Goal: Task Accomplishment & Management: Manage account settings

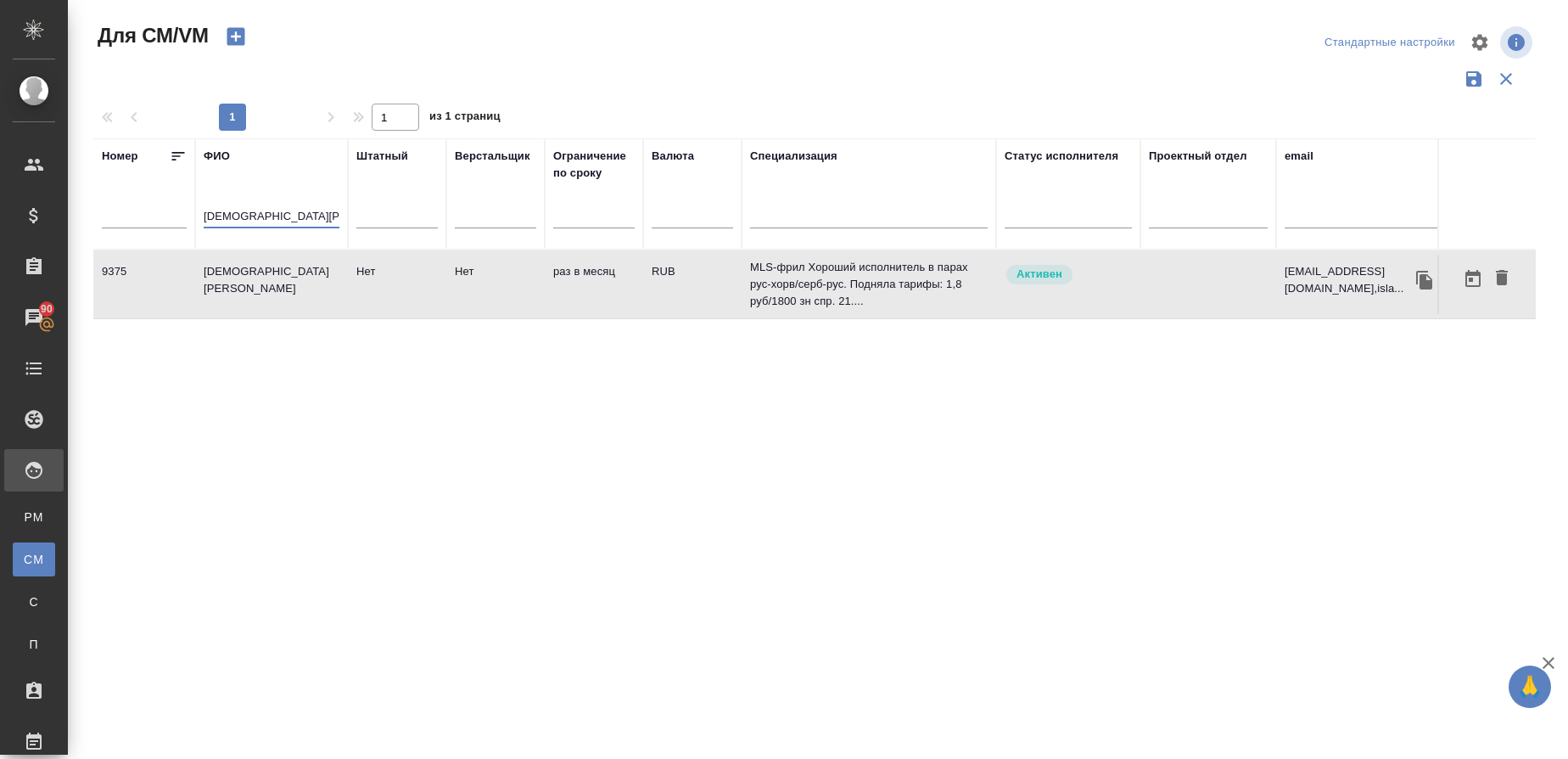
drag, startPoint x: 313, startPoint y: 214, endPoint x: 136, endPoint y: 216, distance: 177.0
click at [137, 215] on tr "[PERSON_NAME] Верстальщик Ограничение по сроку Валюта Специализация Статус испо…" at bounding box center [999, 194] width 1812 height 111
paste input "[PERSON_NAME]"
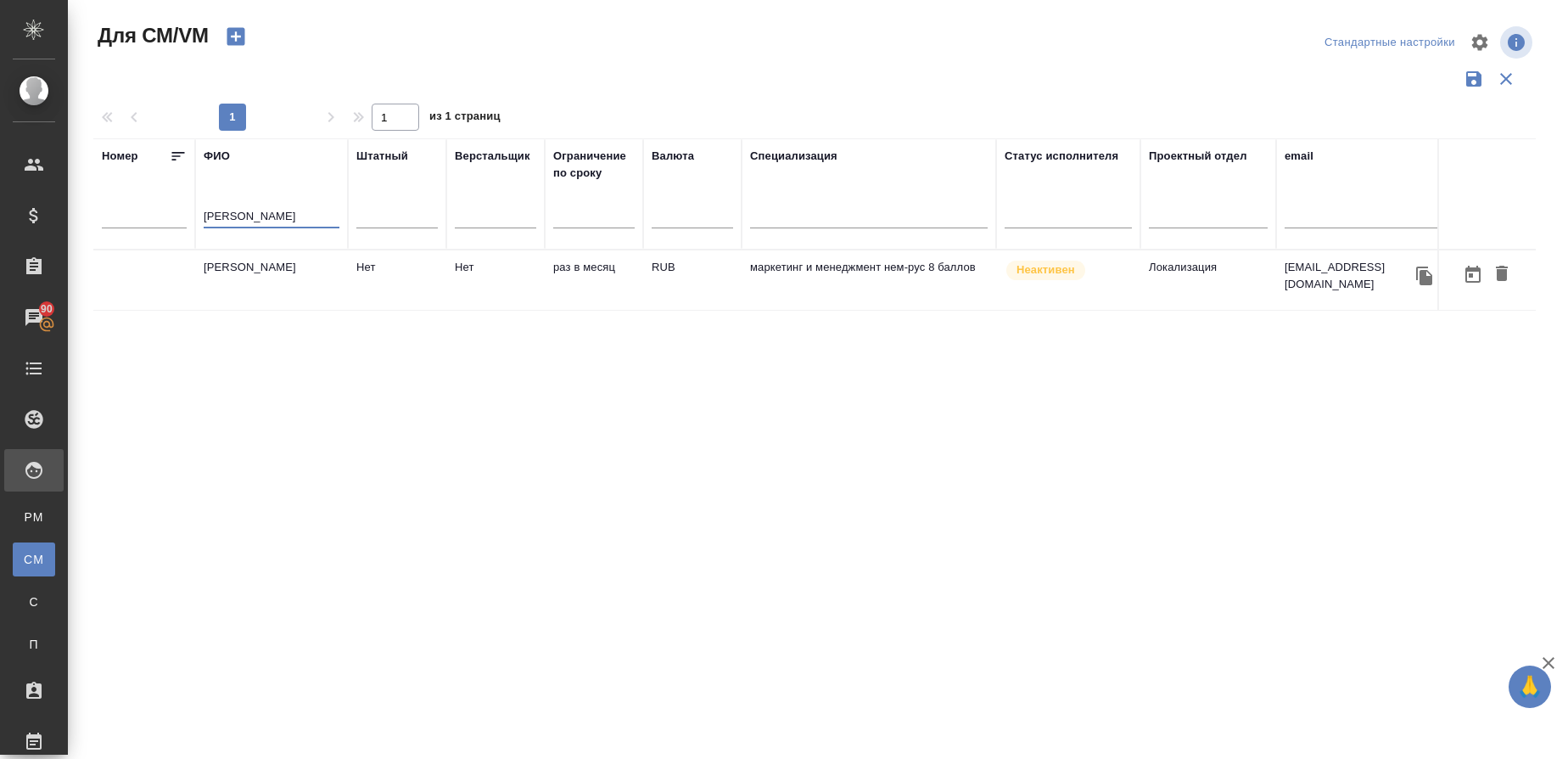
type input "[PERSON_NAME]"
click at [275, 273] on td "[PERSON_NAME]" at bounding box center [272, 279] width 152 height 60
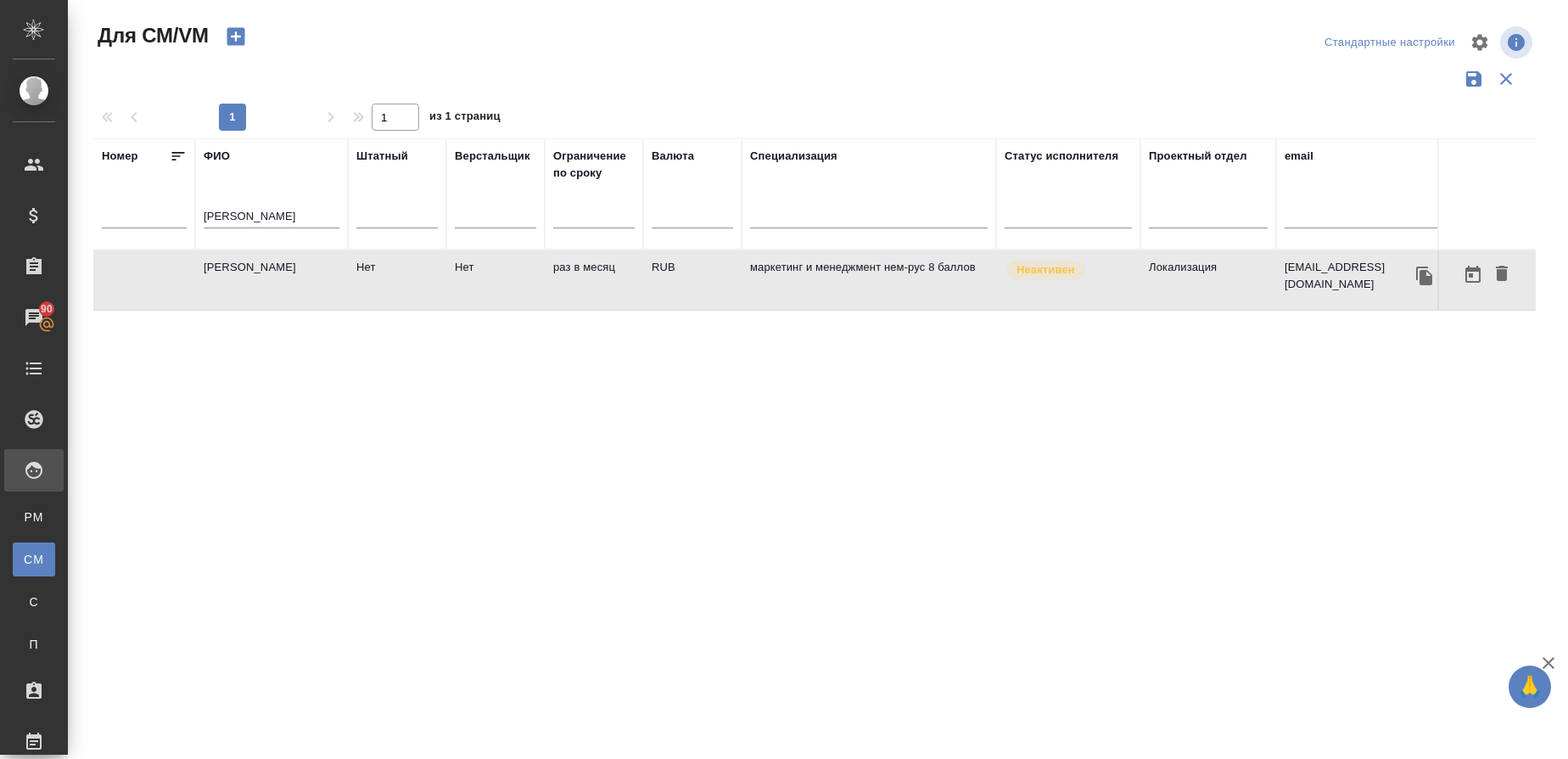
click at [275, 273] on td "[PERSON_NAME]" at bounding box center [272, 279] width 152 height 60
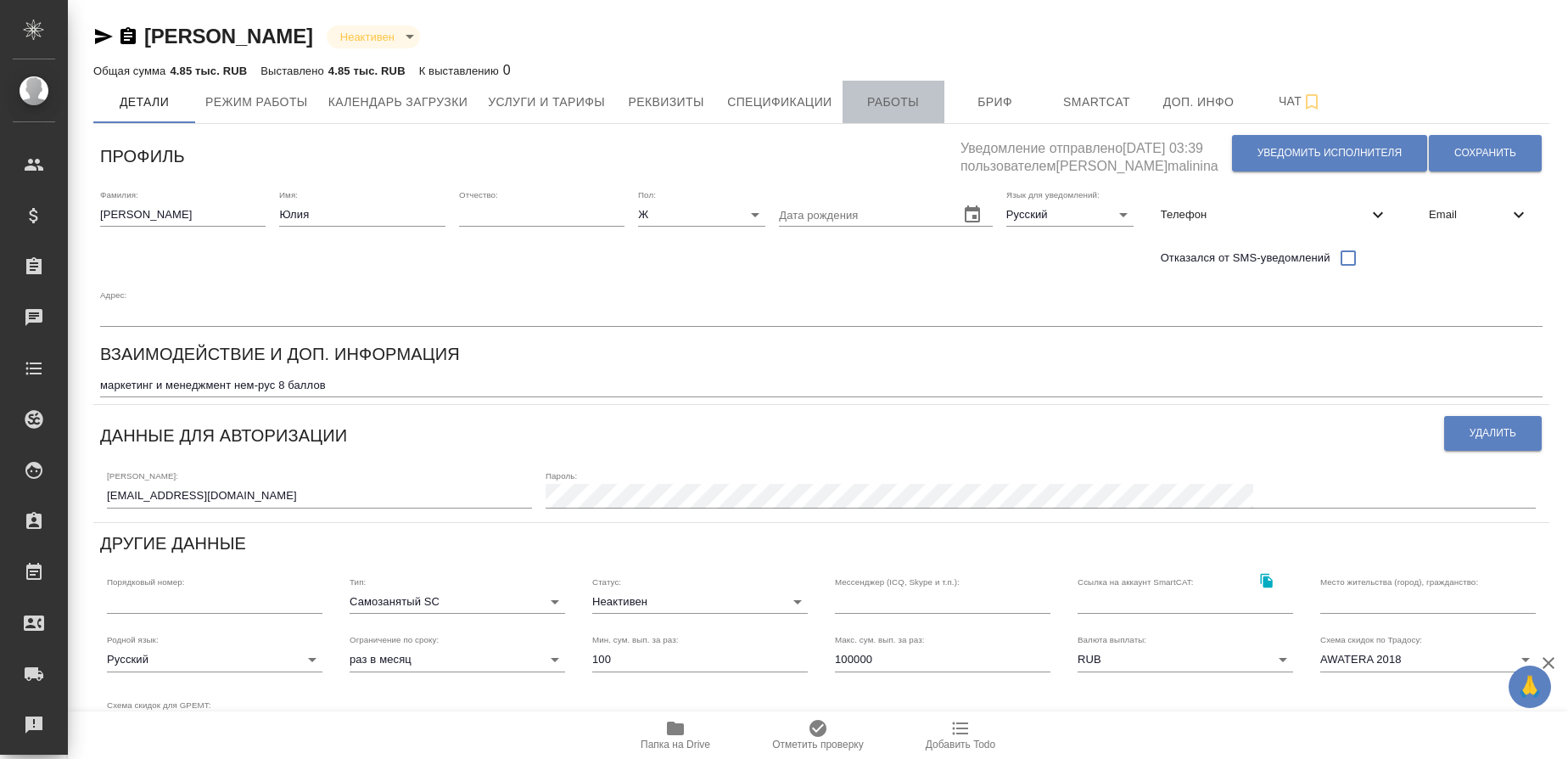
click at [930, 113] on button "Работы" at bounding box center [894, 102] width 102 height 42
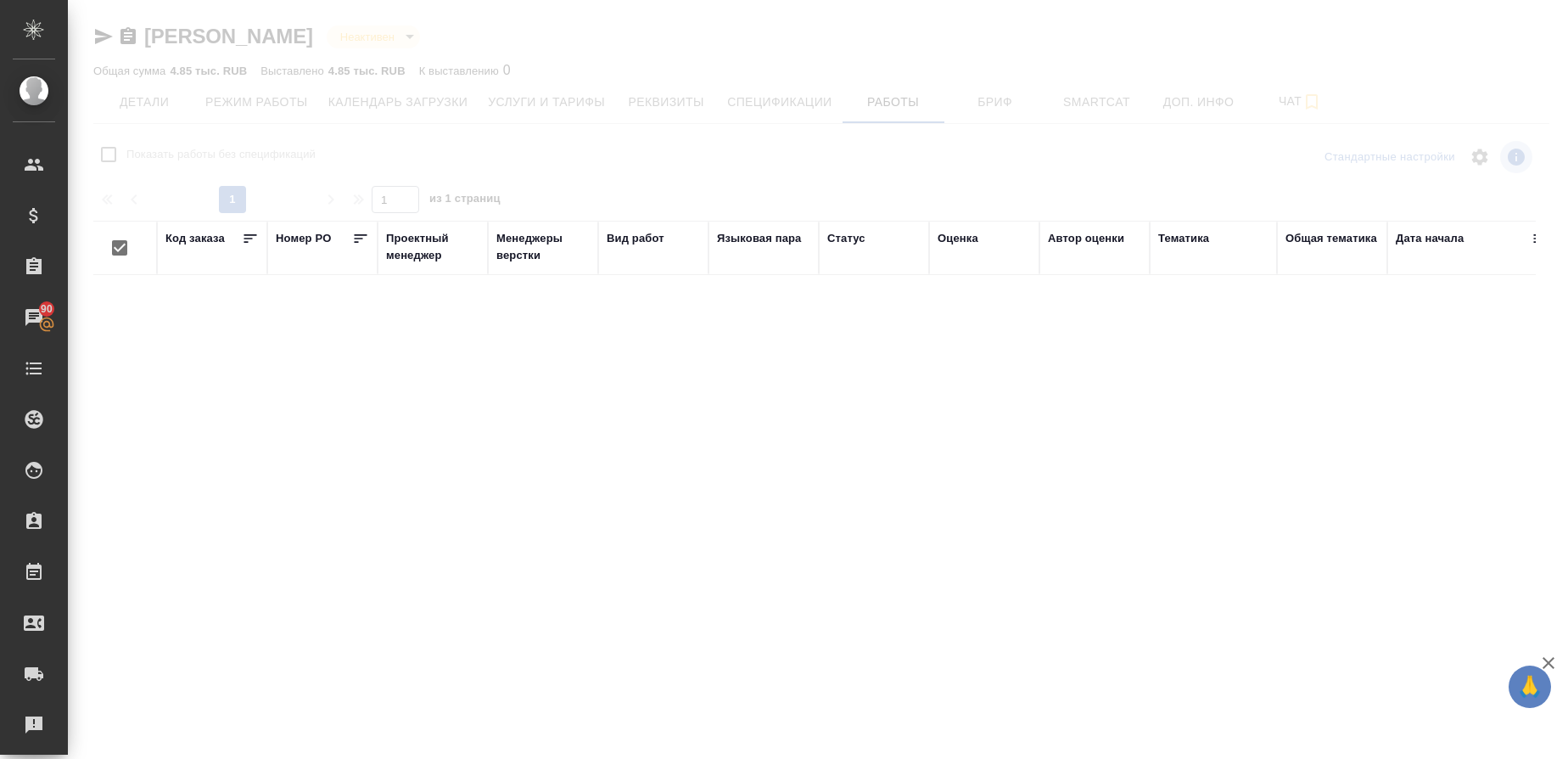
checkbox input "false"
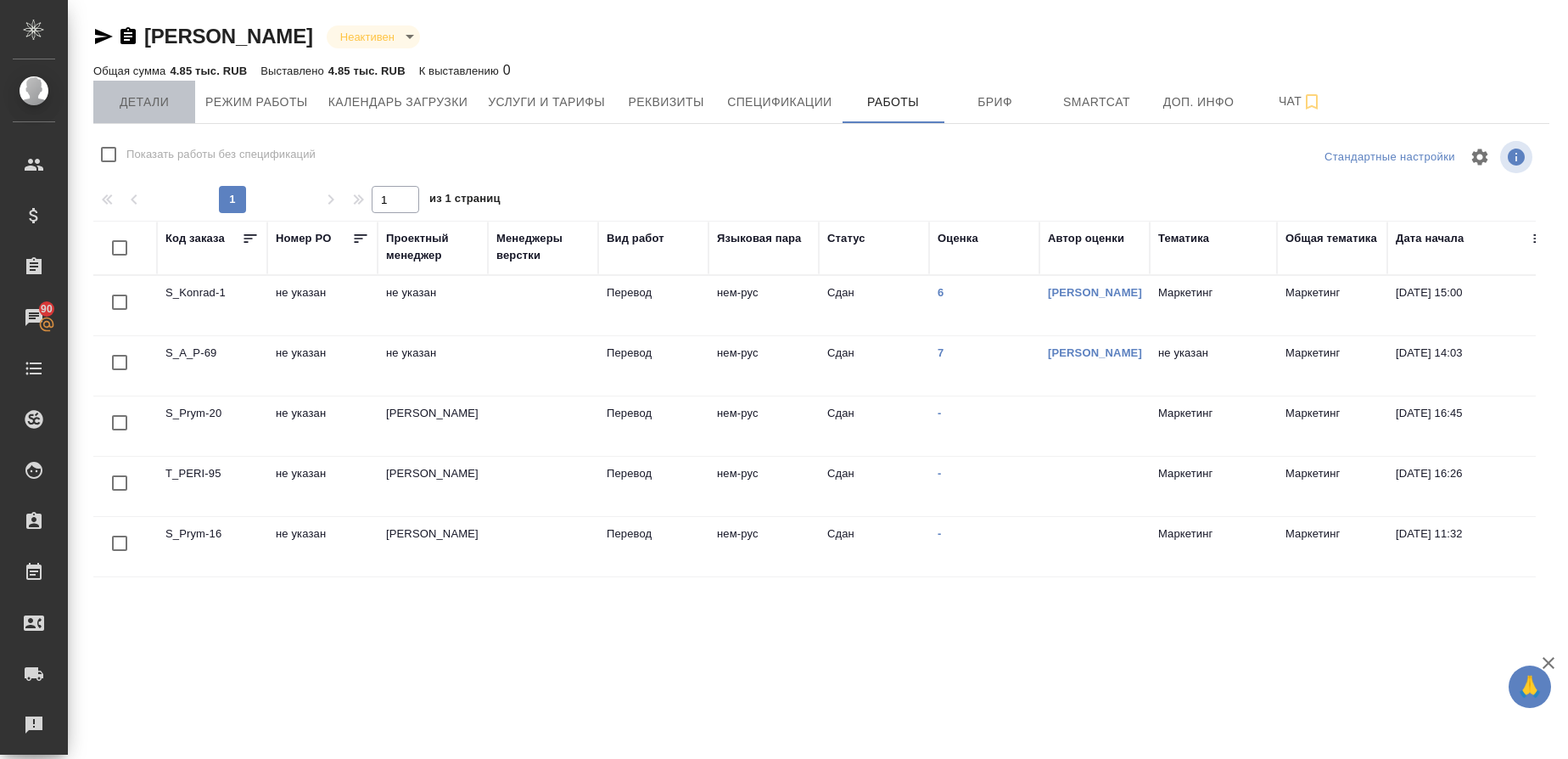
click at [167, 110] on span "Детали" at bounding box center [144, 103] width 81 height 21
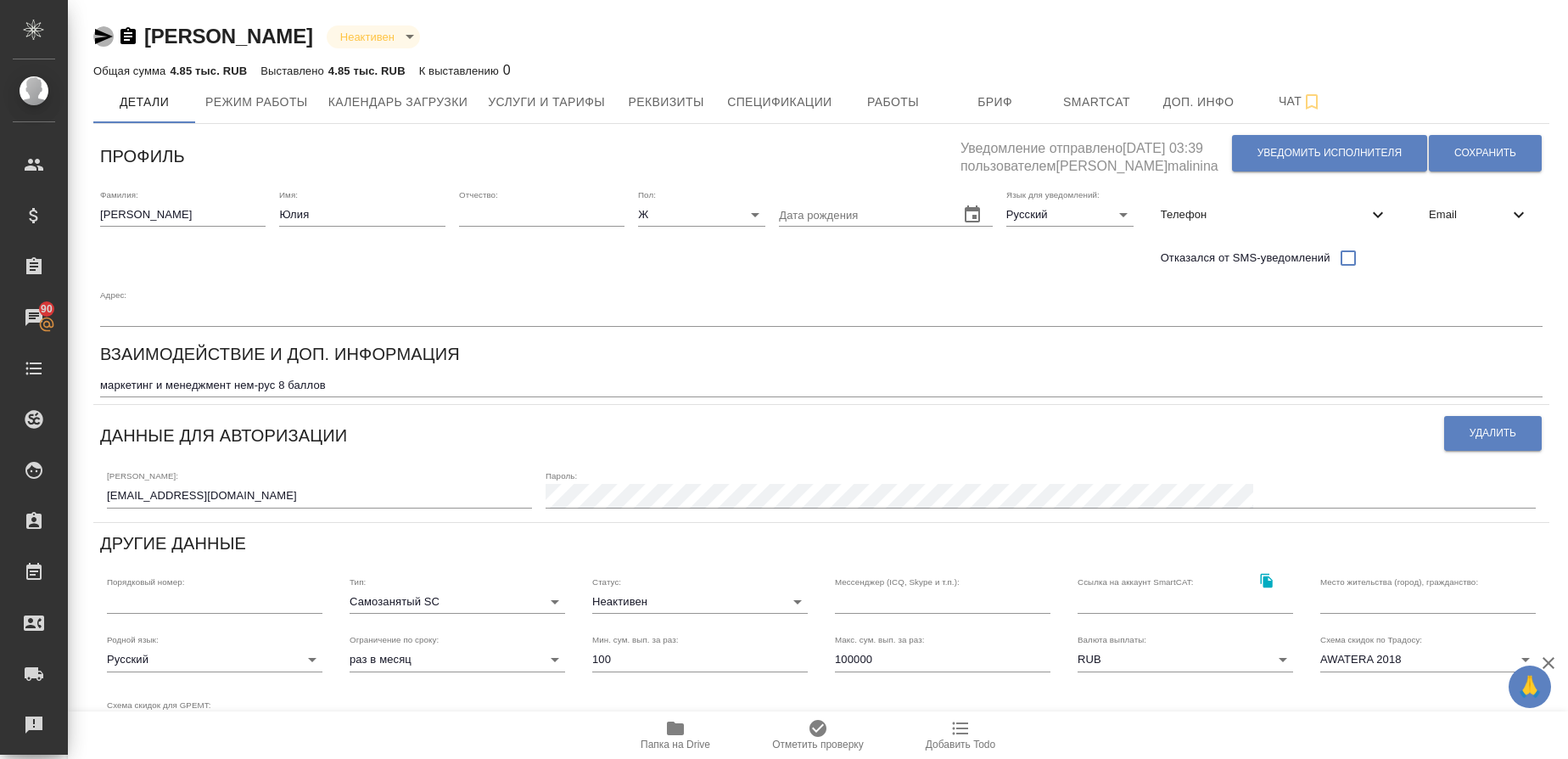
click at [95, 38] on icon "button" at bounding box center [104, 37] width 18 height 16
click at [592, 104] on span "Услуги и тарифы" at bounding box center [546, 103] width 117 height 21
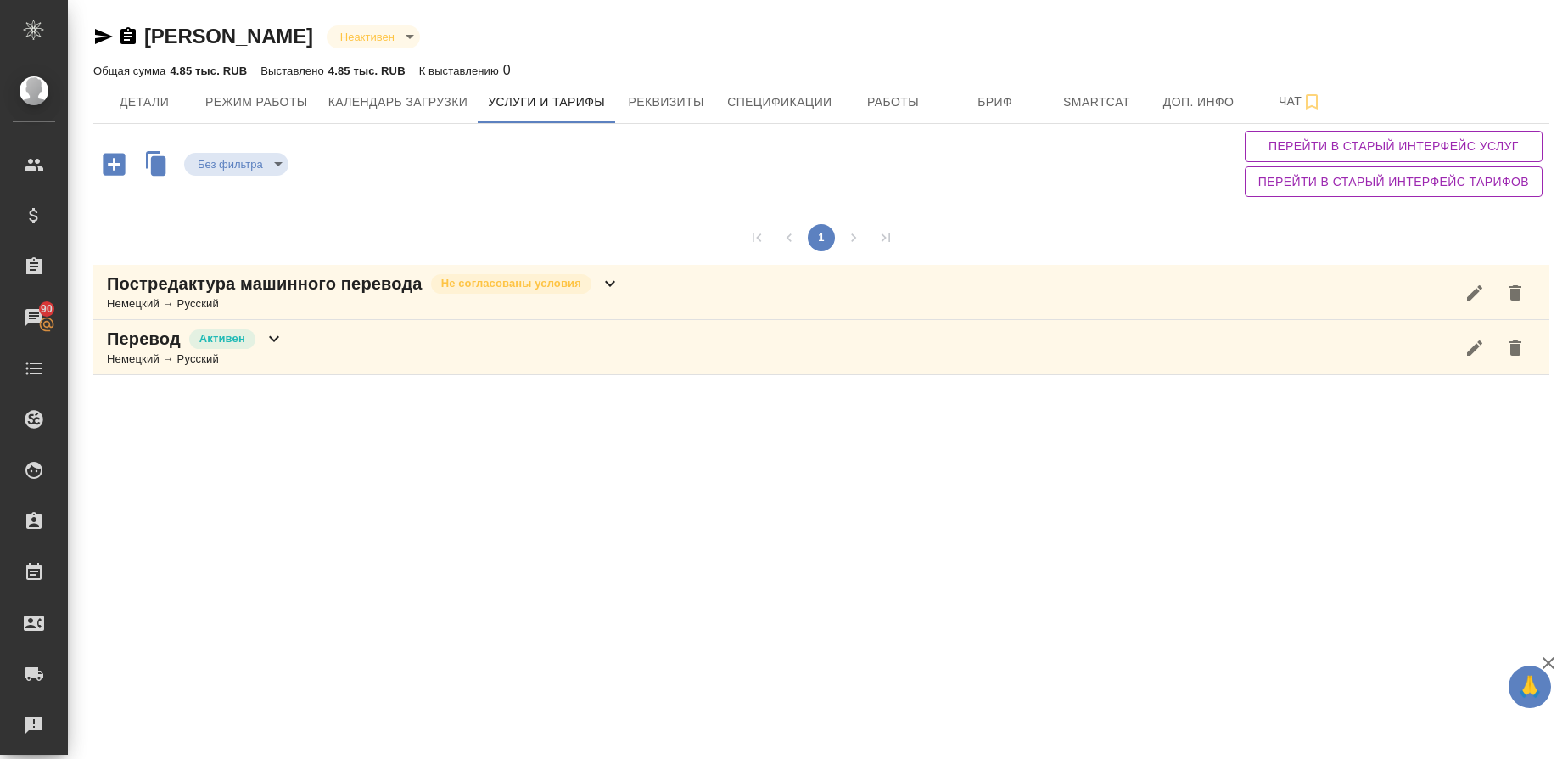
click at [168, 363] on div "Немецкий → Русский" at bounding box center [195, 358] width 178 height 17
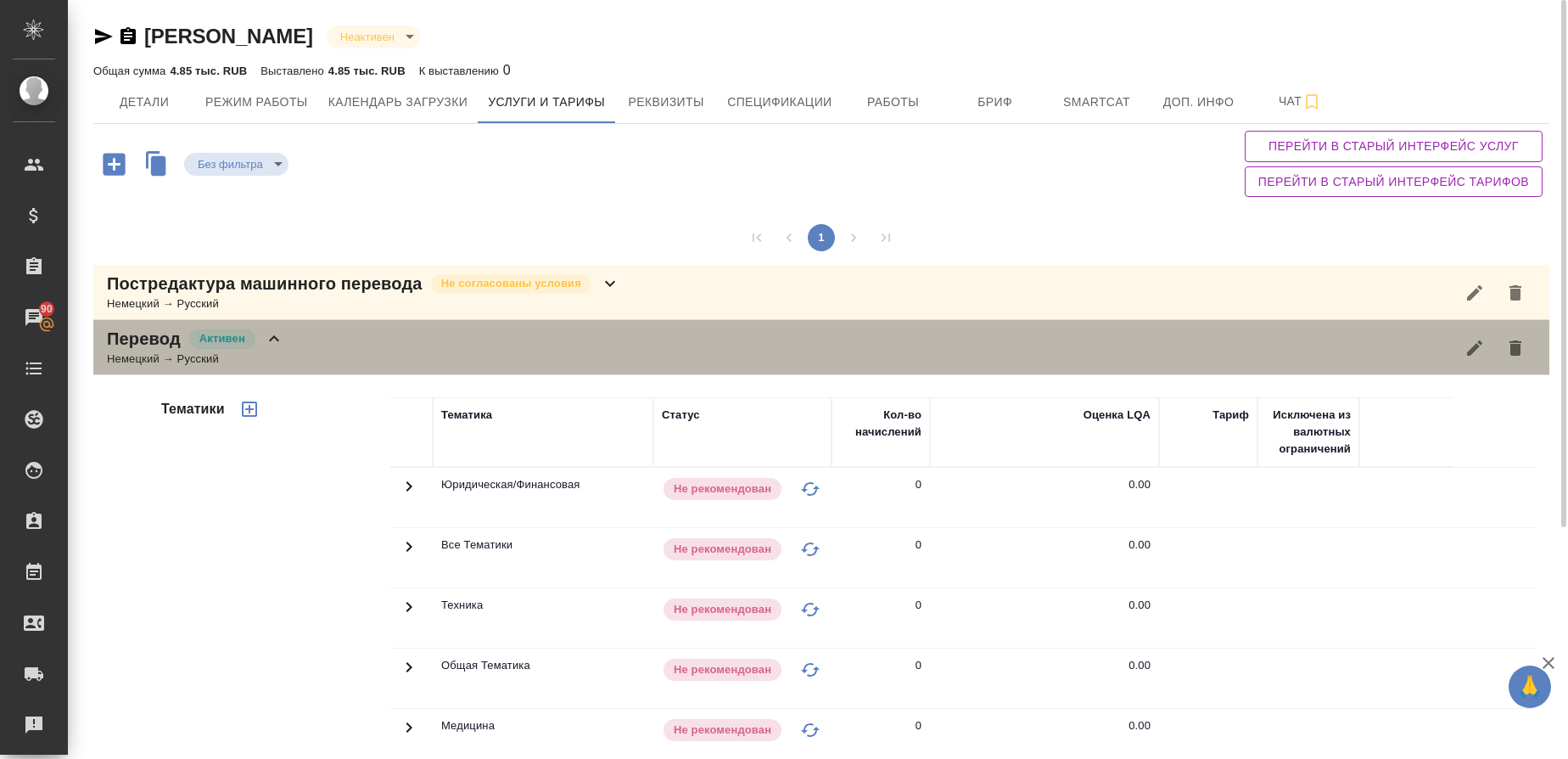
click at [146, 359] on div "Немецкий → Русский" at bounding box center [195, 358] width 178 height 17
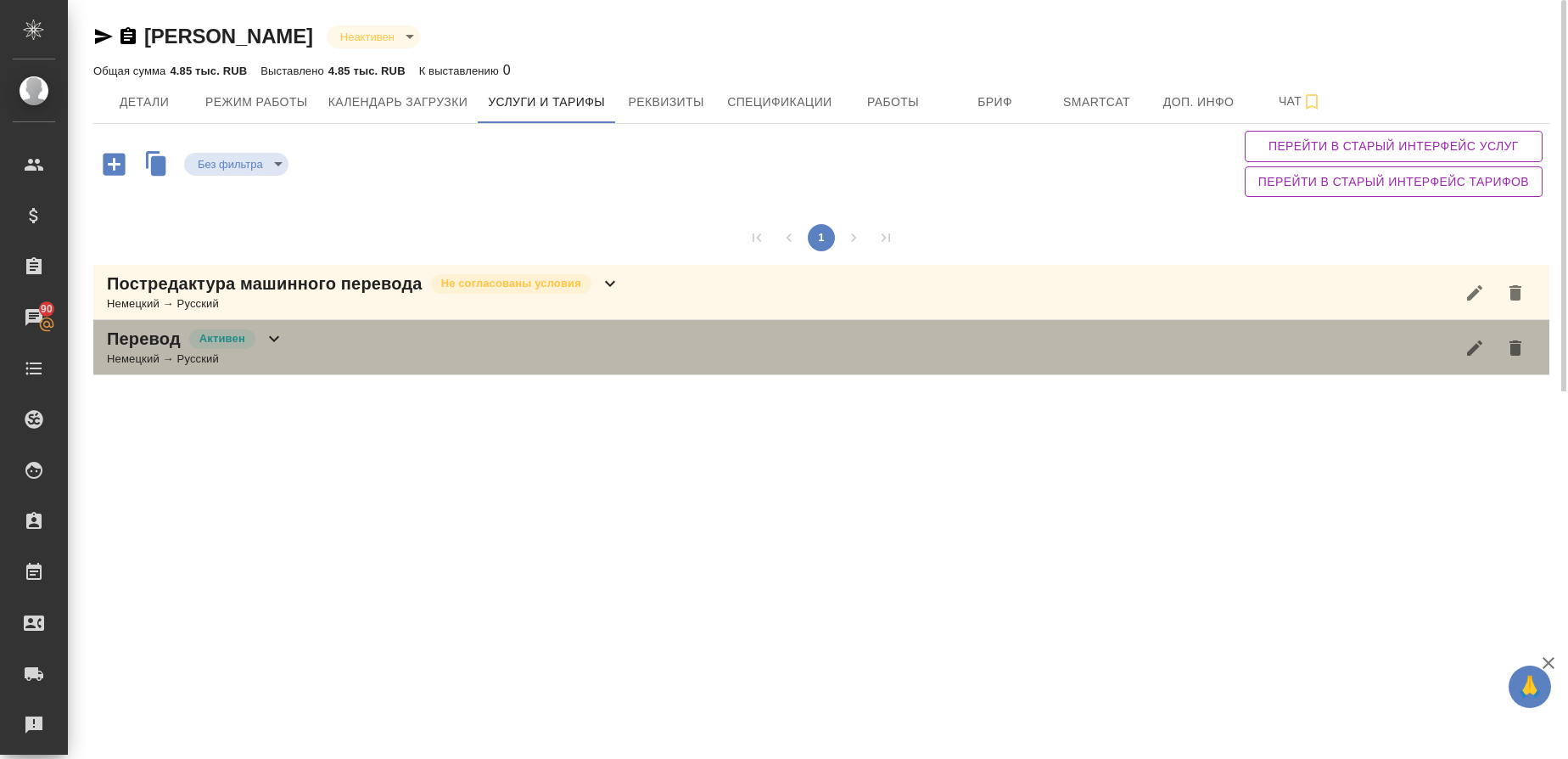
click at [147, 341] on p "Перевод" at bounding box center [144, 338] width 74 height 23
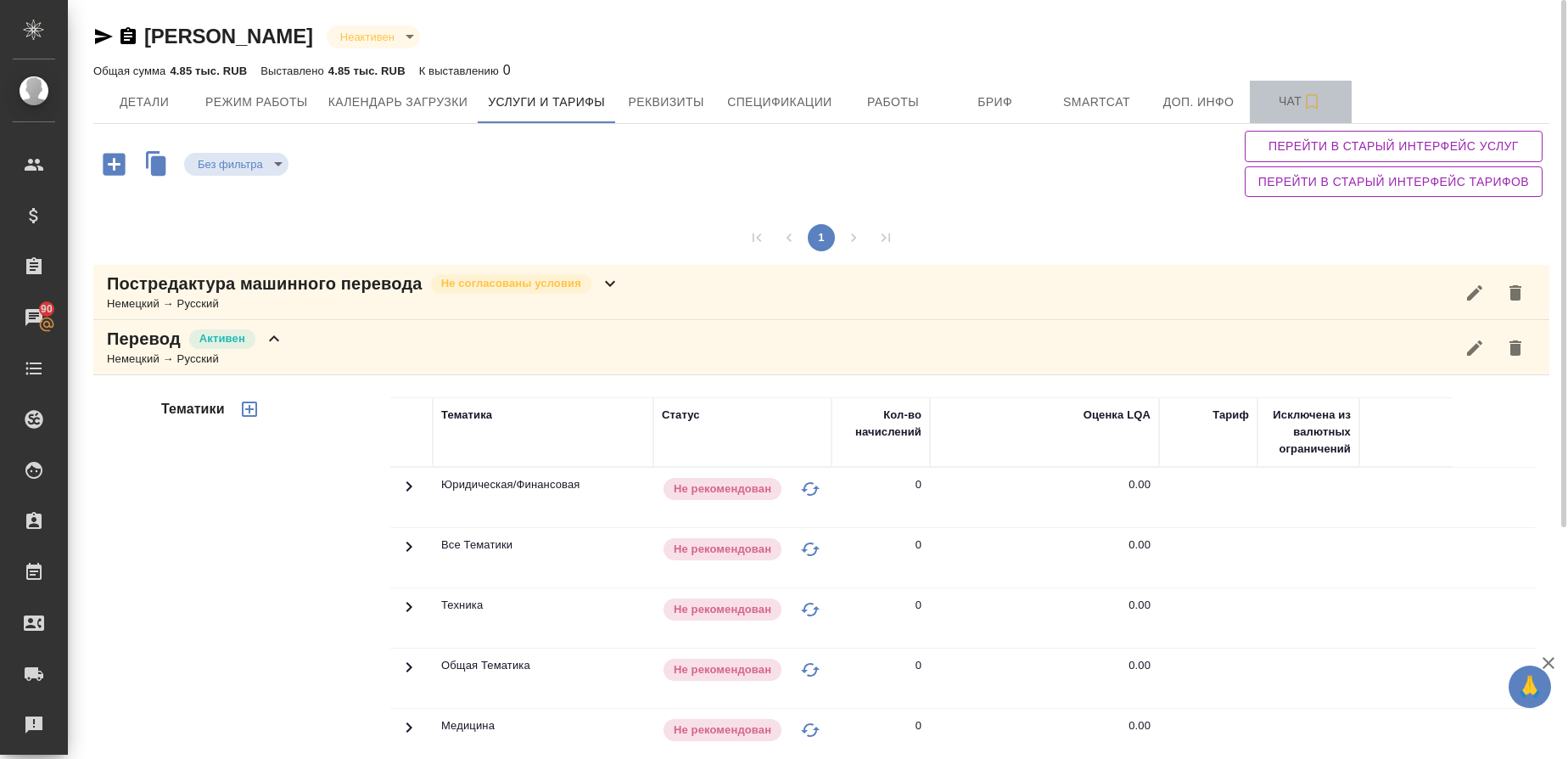
drag, startPoint x: 1282, startPoint y: 103, endPoint x: 1117, endPoint y: 176, distance: 180.4
click at [1280, 103] on span "Чат" at bounding box center [1300, 102] width 81 height 21
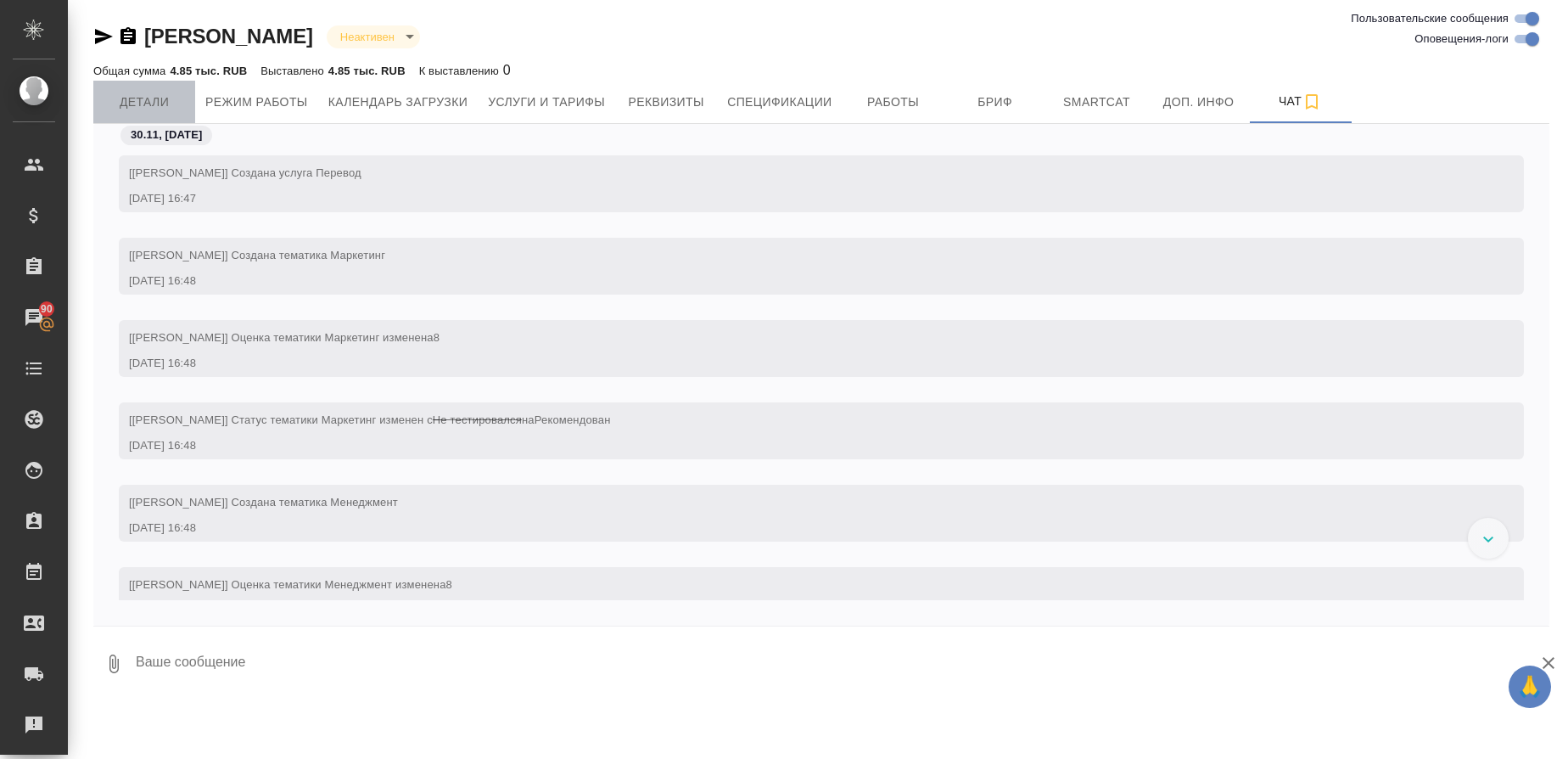
click at [160, 106] on span "Детали" at bounding box center [144, 103] width 81 height 21
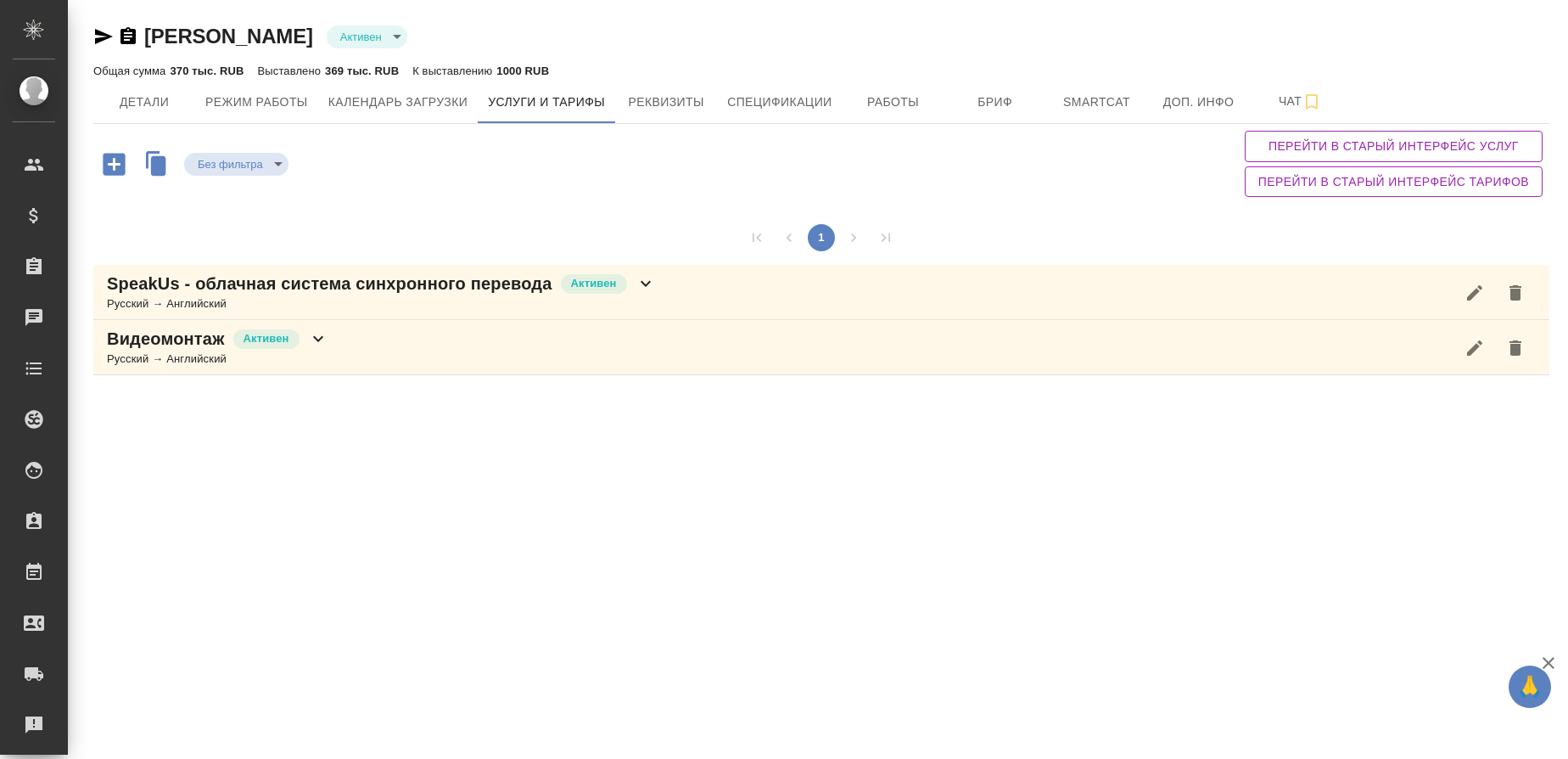
click at [110, 170] on icon "button" at bounding box center [113, 163] width 22 height 22
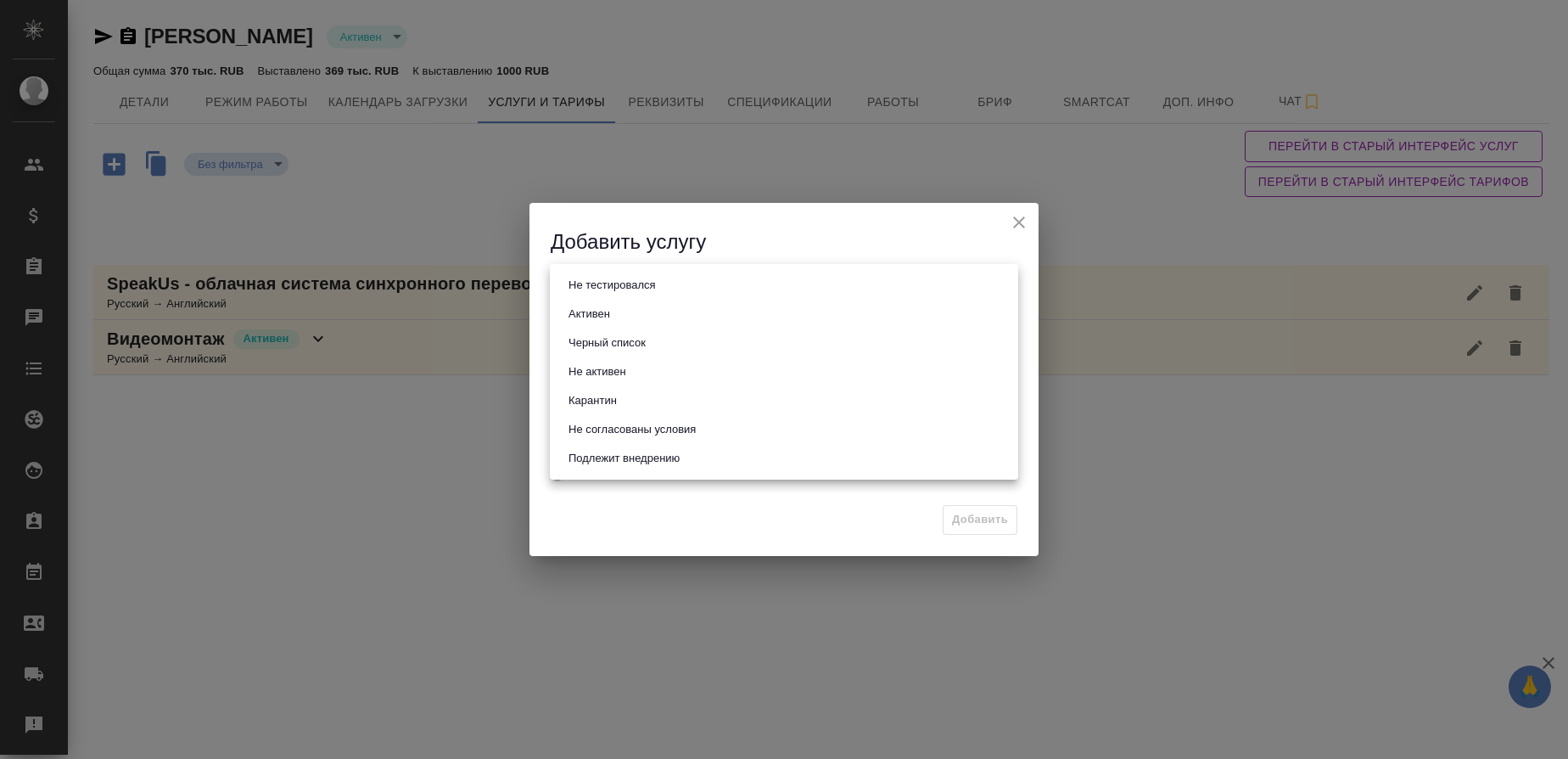
click at [593, 275] on body "🙏 .cls-1 fill:#fff; AWATERA Gusmanova Nailya Клиенты Спецификации Заказы Чаты T…" at bounding box center [784, 379] width 1568 height 759
click at [605, 307] on button "Активен" at bounding box center [589, 314] width 52 height 19
type input "active"
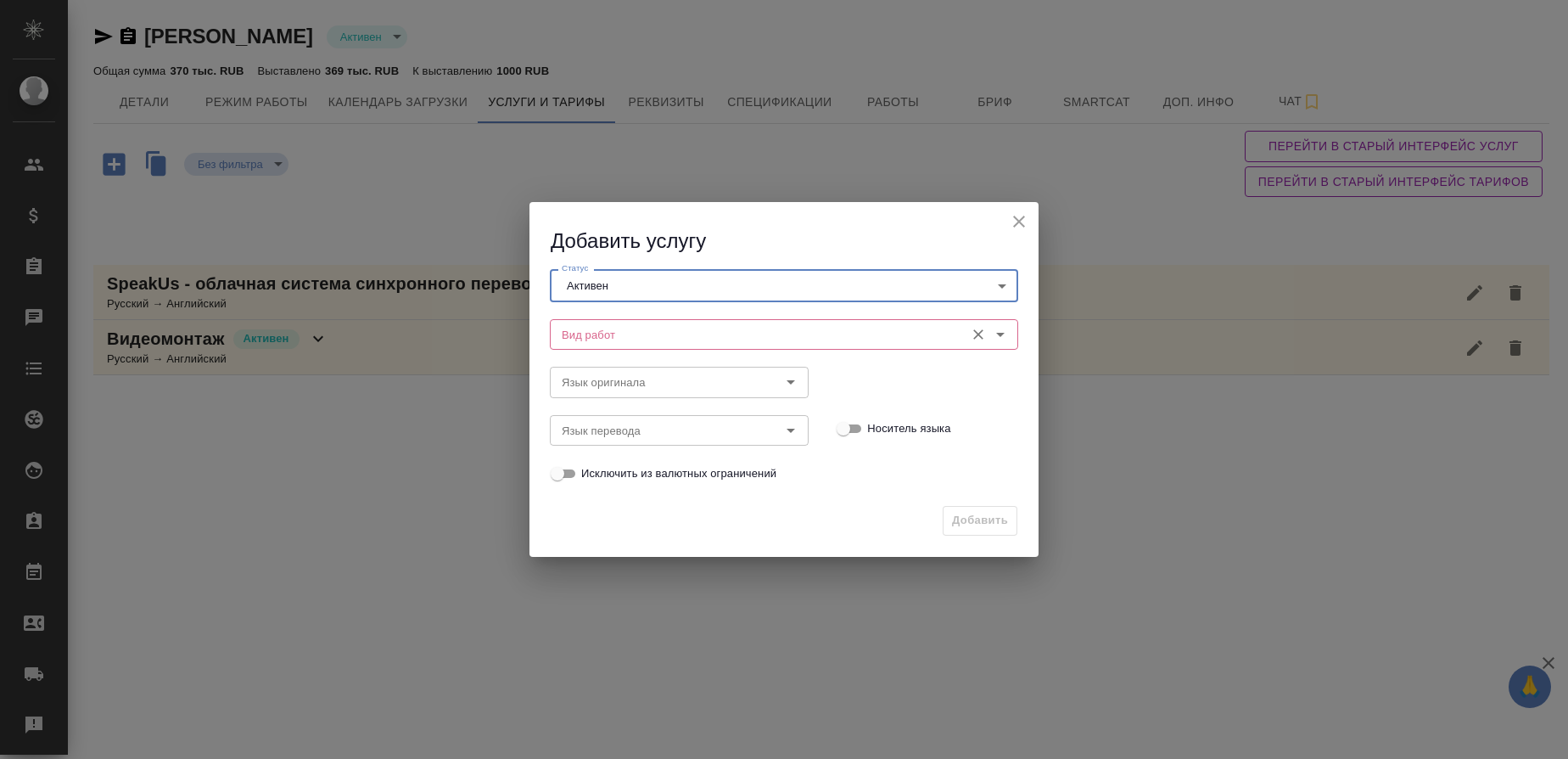
click at [605, 332] on input "Вид работ" at bounding box center [755, 334] width 402 height 21
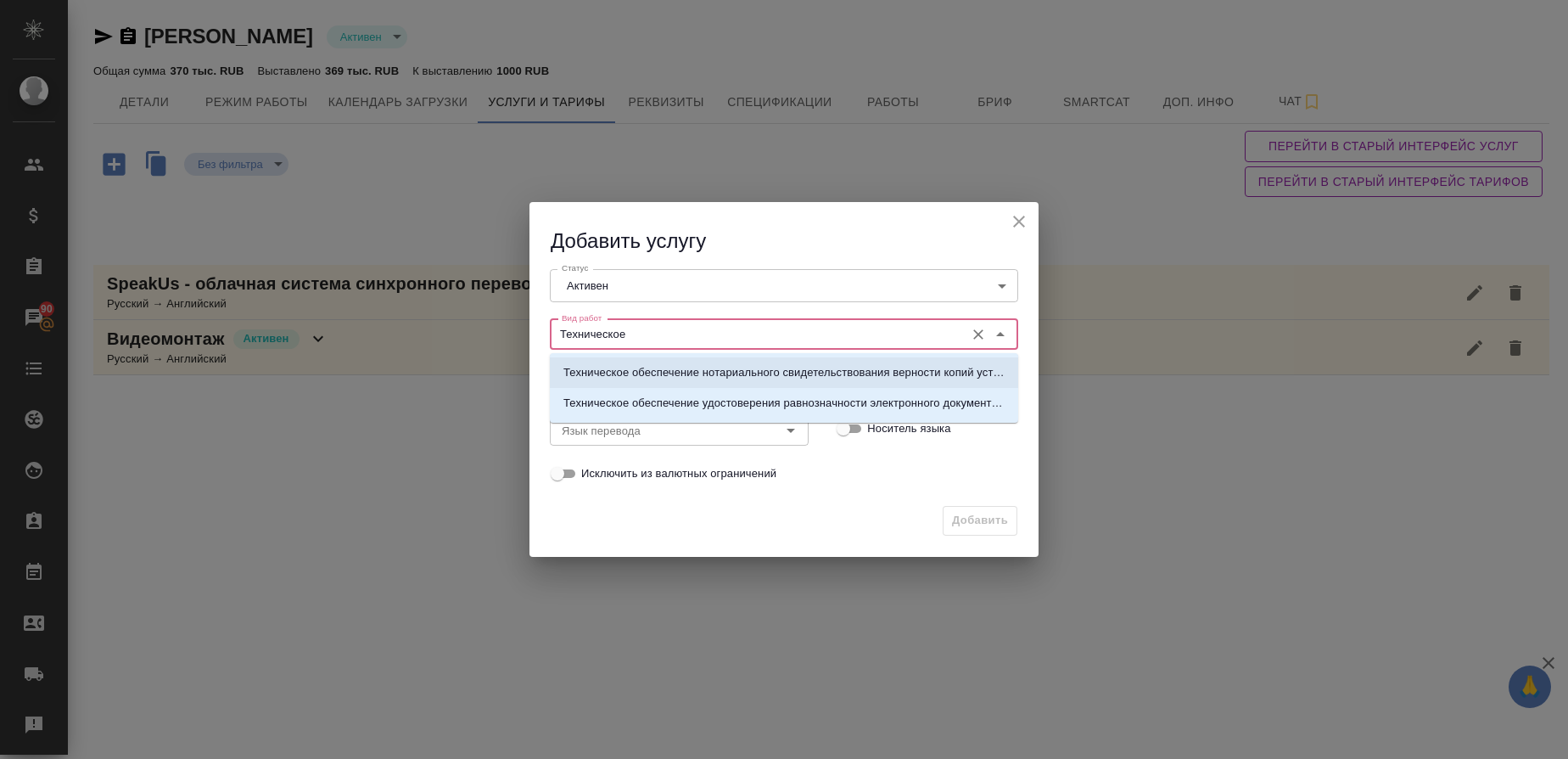
type input "Техническое"
click at [1023, 224] on icon "close" at bounding box center [1019, 222] width 12 height 12
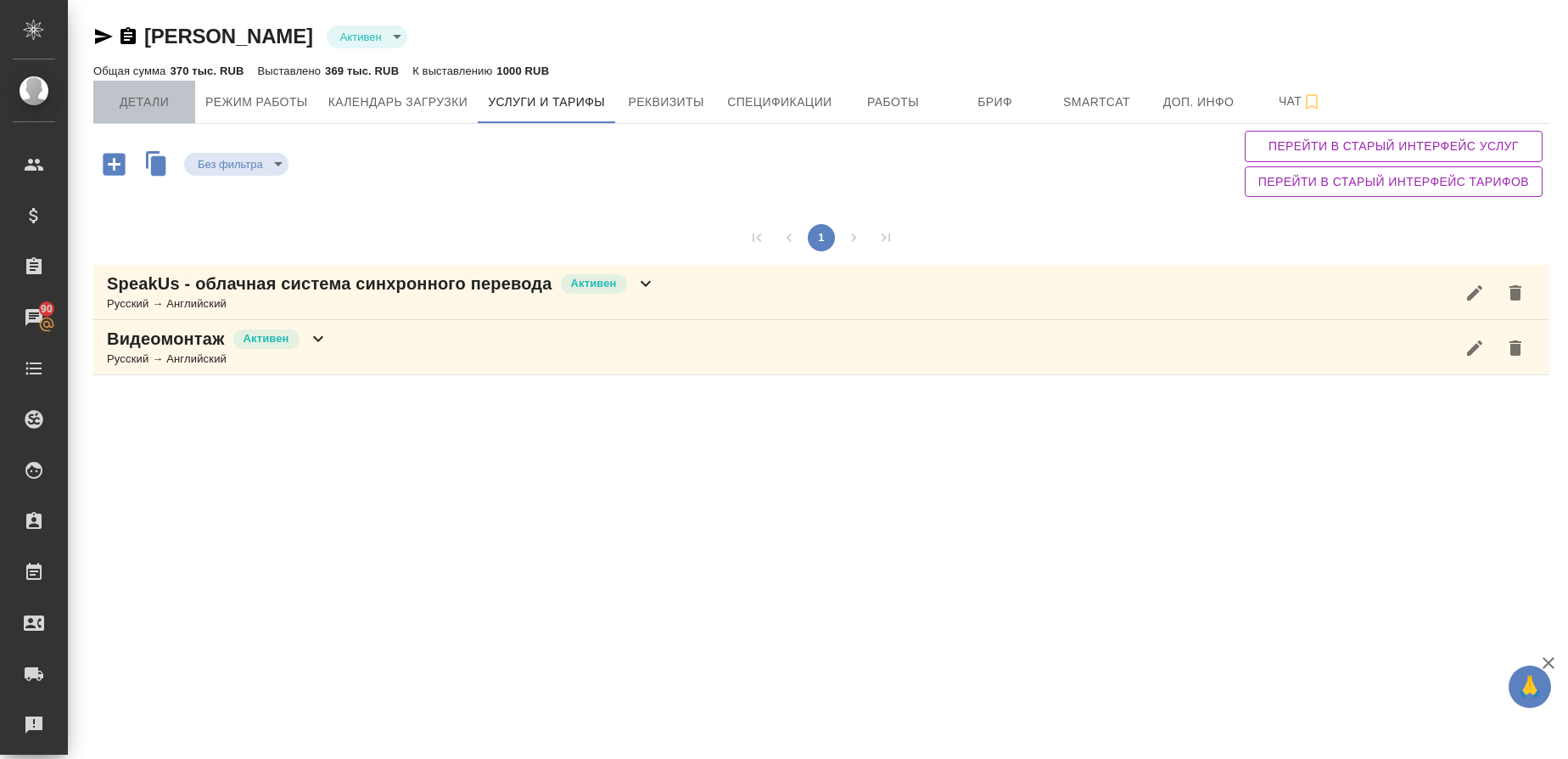
click at [158, 99] on span "Детали" at bounding box center [144, 103] width 81 height 21
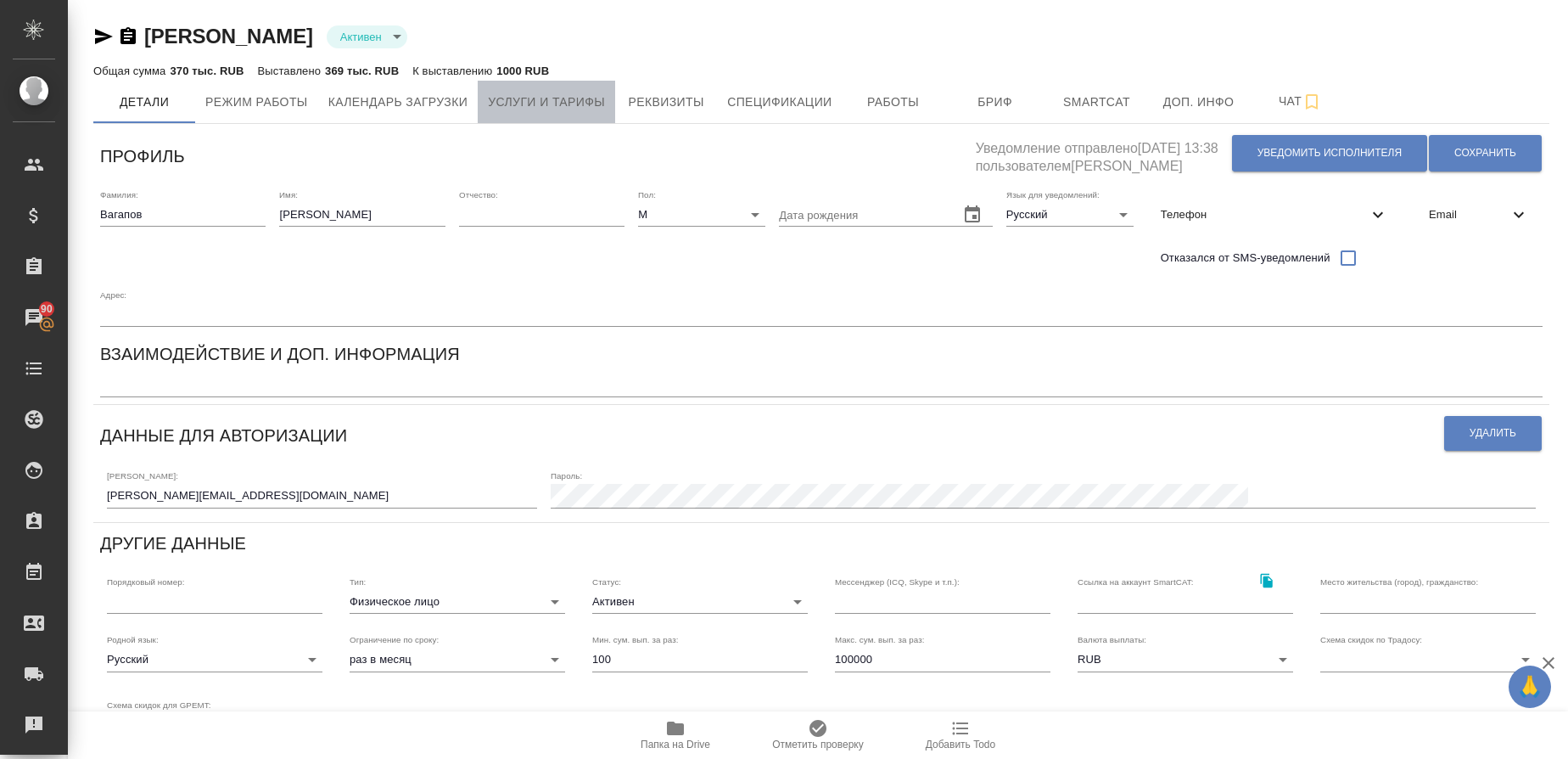
click at [532, 98] on span "Услуги и тарифы" at bounding box center [546, 103] width 117 height 21
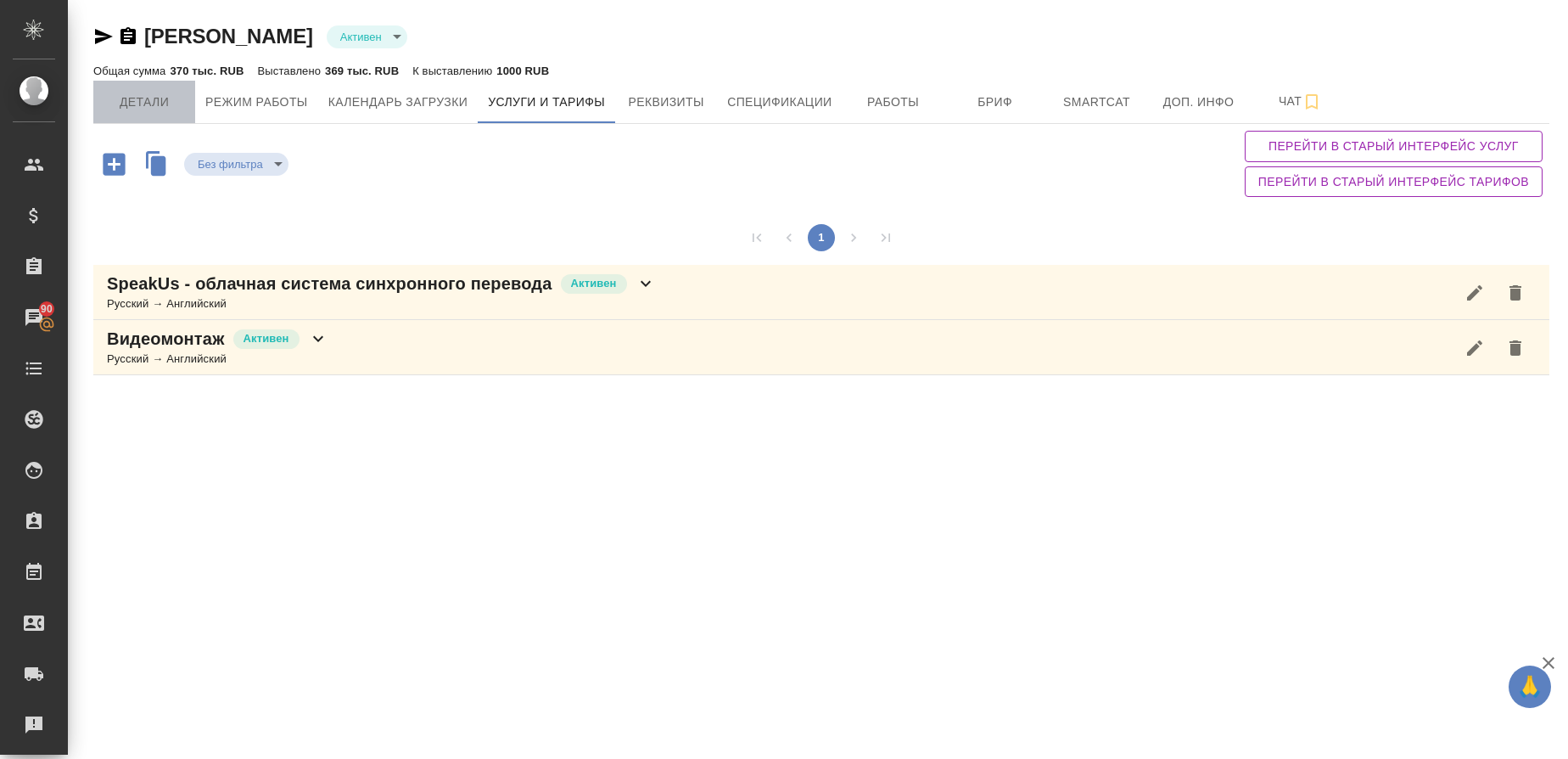
click at [139, 115] on button "Детали" at bounding box center [145, 102] width 102 height 42
